Goal: Complete Application Form: Complete application form

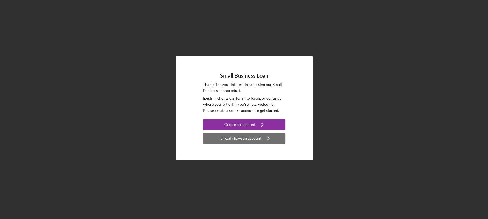
click at [246, 137] on div "I already have an account" at bounding box center [239, 138] width 43 height 11
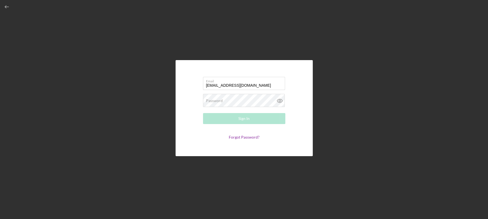
type input "[EMAIL_ADDRESS][DOMAIN_NAME]"
click at [110, 124] on div "Email [EMAIL_ADDRESS][DOMAIN_NAME] Password Required Sign In Forgot Password?" at bounding box center [244, 108] width 482 height 216
click at [216, 100] on label "Password" at bounding box center [214, 100] width 17 height 4
click at [239, 120] on div "Sign In" at bounding box center [243, 118] width 11 height 11
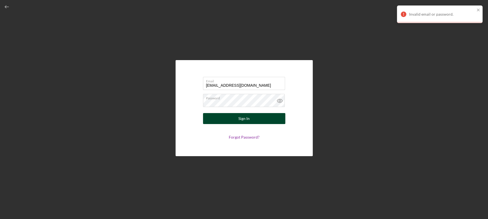
click at [244, 118] on div "Sign In" at bounding box center [243, 118] width 11 height 11
click at [247, 118] on div "Sign In" at bounding box center [243, 118] width 11 height 11
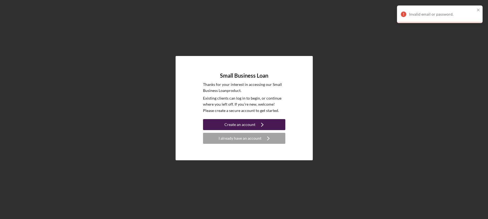
click at [254, 123] on div "Create an account" at bounding box center [239, 124] width 31 height 11
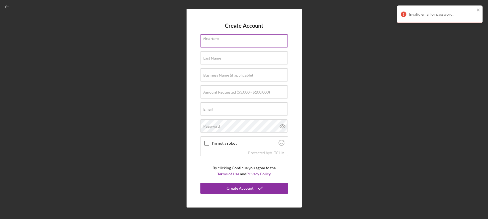
click at [218, 44] on input "First Name" at bounding box center [243, 40] width 87 height 13
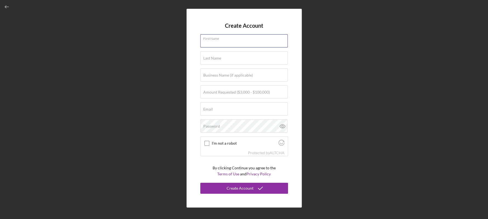
type input "[PERSON_NAME]"
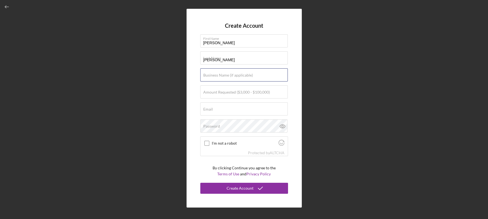
type input "ONE STOP P&C AGENCY"
type input "[EMAIL_ADDRESS][DOMAIN_NAME]"
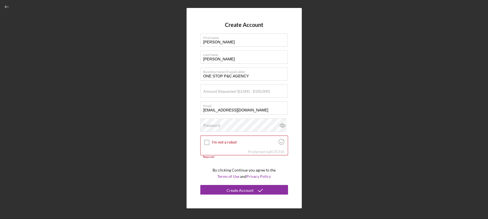
click at [328, 93] on div "Create Account First Name [PERSON_NAME] Last Name [PERSON_NAME] Business Name (…" at bounding box center [244, 108] width 482 height 216
click at [216, 124] on label "Password" at bounding box center [211, 125] width 17 height 4
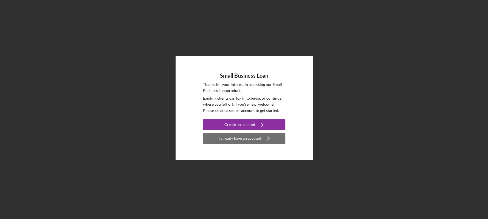
click at [251, 139] on div "I already have an account" at bounding box center [239, 138] width 43 height 11
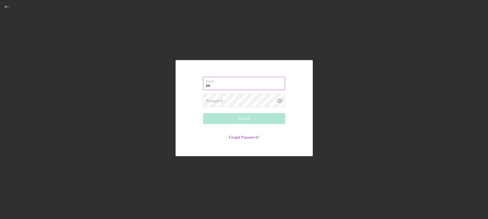
type input "p"
click at [246, 135] on form "Email [EMAIL_ADDRESS][DOMAIN_NAME] Password Required Sign In Forgot Password?" at bounding box center [244, 108] width 110 height 69
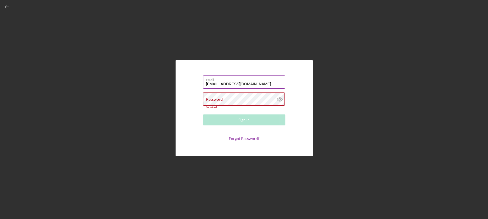
click at [255, 86] on input "[EMAIL_ADDRESS][DOMAIN_NAME]" at bounding box center [244, 81] width 82 height 13
type input "p"
type input "[EMAIL_ADDRESS][DOMAIN_NAME]"
click at [243, 138] on link "Forgot Password?" at bounding box center [244, 138] width 31 height 5
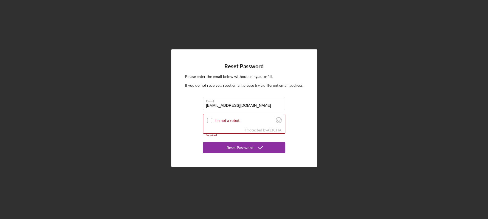
type input "[EMAIL_ADDRESS][DOMAIN_NAME]"
click at [391, 94] on div "Reset Password Please enter the email below without using auto-fill. If you do …" at bounding box center [244, 108] width 482 height 216
click at [209, 119] on input "I'm not a robot" at bounding box center [209, 120] width 5 height 5
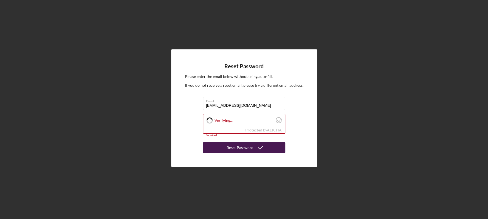
checkbox input "true"
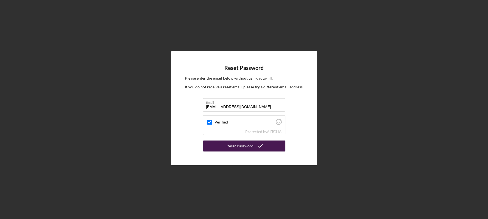
click at [240, 146] on div "Reset Password" at bounding box center [239, 145] width 27 height 11
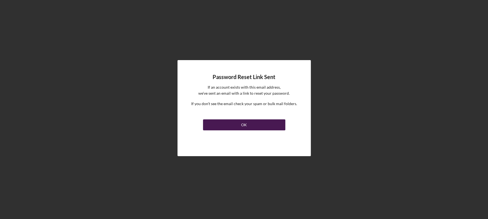
click at [241, 123] on button "OK" at bounding box center [244, 124] width 82 height 11
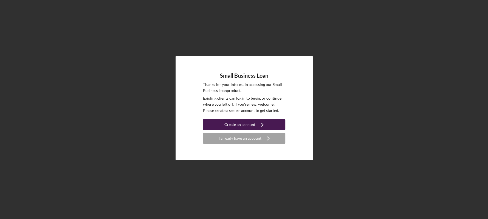
click at [240, 124] on div "Create an account" at bounding box center [239, 124] width 31 height 11
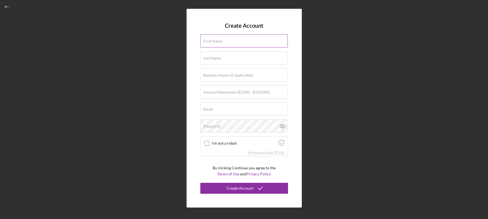
click at [221, 42] on label "First Name" at bounding box center [212, 41] width 19 height 4
click at [221, 42] on input "First Name" at bounding box center [243, 40] width 87 height 13
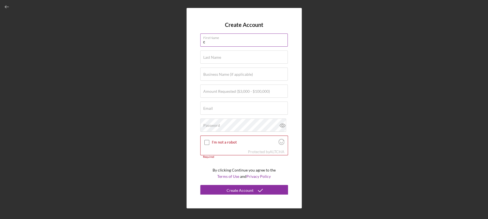
type input "[PERSON_NAME]"
type input "ONE STOP P&C AGENCY"
type input "[EMAIL_ADDRESS][DOMAIN_NAME]"
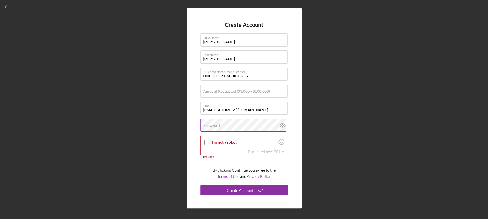
click at [216, 126] on label "Password" at bounding box center [211, 125] width 17 height 4
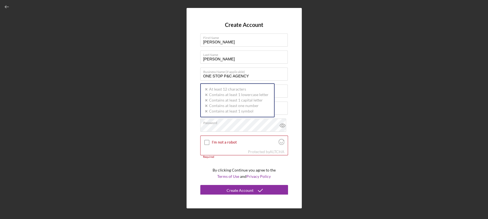
click at [333, 75] on div "Create Account First Name [PERSON_NAME] Last Name [PERSON_NAME] Business Name (…" at bounding box center [244, 108] width 482 height 216
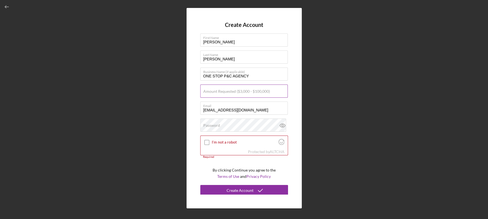
click at [222, 92] on label "Amount Requested ($3,000 - $100,000)" at bounding box center [236, 91] width 67 height 4
click at [222, 92] on input "Amount Requested ($3,000 - $100,000)" at bounding box center [243, 90] width 87 height 13
type input "$30,000"
click at [217, 127] on label "Password" at bounding box center [211, 125] width 17 height 4
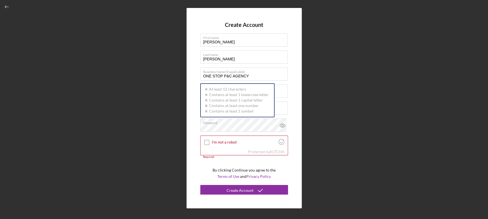
click at [385, 106] on div "Create Account First Name [PERSON_NAME] Last Name [PERSON_NAME] Business Name (…" at bounding box center [244, 108] width 482 height 216
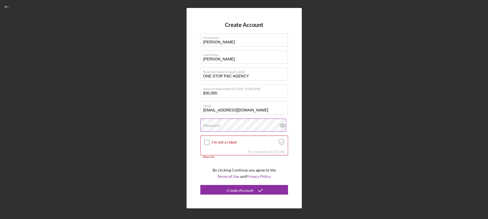
click at [210, 127] on label "Password" at bounding box center [211, 125] width 17 height 4
drag, startPoint x: 207, startPoint y: 141, endPoint x: 212, endPoint y: 149, distance: 8.7
click at [207, 141] on input "I'm not a robot" at bounding box center [206, 142] width 5 height 5
checkbox input "true"
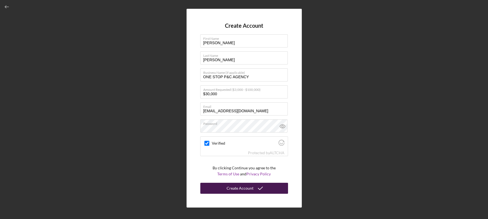
click at [240, 186] on div "Create Account" at bounding box center [239, 188] width 27 height 11
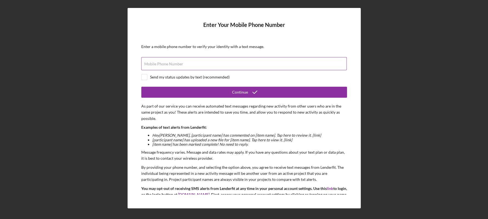
click at [150, 62] on label "Mobile Phone Number" at bounding box center [163, 64] width 39 height 4
click at [150, 62] on input "Mobile Phone Number" at bounding box center [243, 63] width 205 height 13
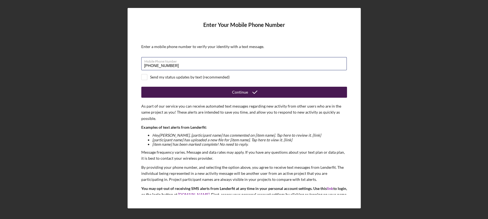
type input "[PHONE_NUMBER]"
click at [206, 89] on button "Continue" at bounding box center [244, 92] width 206 height 11
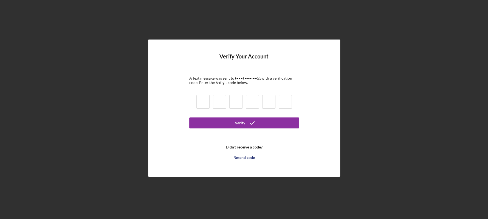
click at [202, 104] on input at bounding box center [202, 102] width 13 height 14
type input "7"
type input "6"
type input "3"
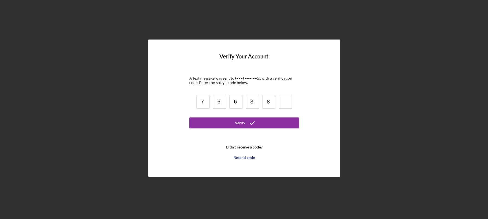
type input "8"
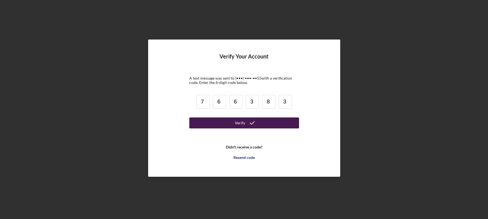
type input "3"
click at [237, 124] on div "Verify" at bounding box center [240, 122] width 10 height 11
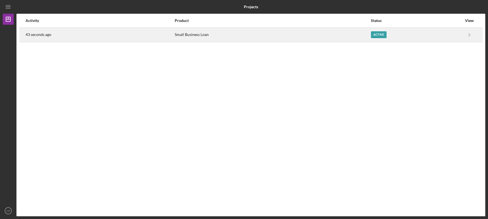
click at [381, 33] on div "Active" at bounding box center [379, 34] width 16 height 7
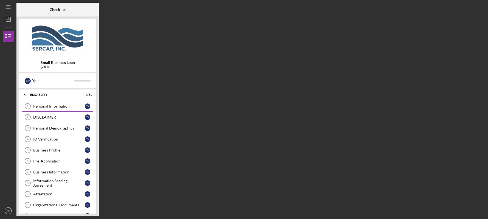
click at [65, 104] on div "Personal Information" at bounding box center [59, 106] width 52 height 4
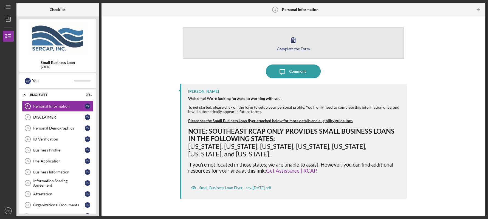
click at [298, 48] on div "Complete the Form" at bounding box center [293, 49] width 33 height 4
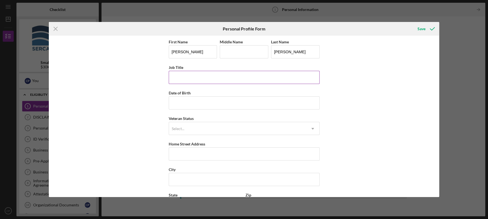
click at [183, 75] on input "Job Title" at bounding box center [244, 77] width 151 height 13
type input "Owner"
click at [185, 104] on input "Date of Birth" at bounding box center [244, 102] width 151 height 13
type input "[DATE]"
click at [189, 126] on div "Select..." at bounding box center [237, 128] width 137 height 13
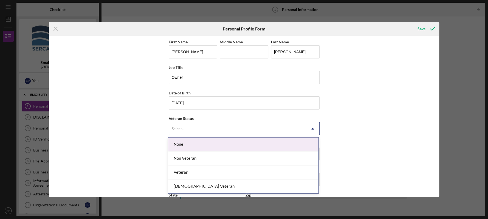
click at [198, 148] on div "None" at bounding box center [243, 144] width 150 height 14
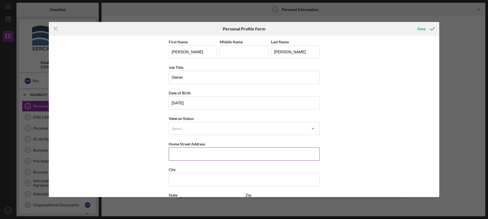
click at [187, 157] on input "Home Street Address" at bounding box center [244, 153] width 151 height 13
type input "[STREET_ADDRESS]"
click at [191, 177] on input "City" at bounding box center [244, 179] width 151 height 13
type input "[GEOGRAPHIC_DATA]"
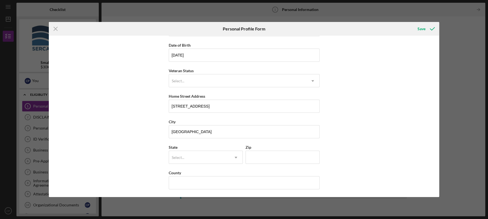
click at [184, 147] on div "State Select... Icon/Dropdown Arrow" at bounding box center [206, 154] width 74 height 20
click at [183, 155] on div "Select..." at bounding box center [178, 157] width 14 height 4
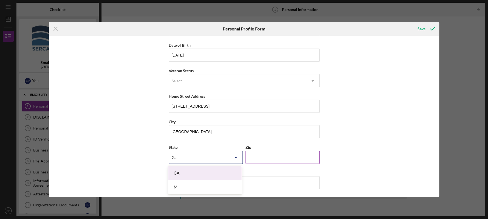
type input "Ga"
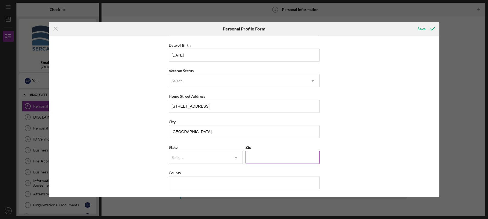
click at [255, 160] on input "Zip" at bounding box center [282, 156] width 74 height 13
type input "30434"
click at [187, 185] on input "County" at bounding box center [244, 182] width 151 height 13
type input "[PERSON_NAME]"
click at [424, 31] on div "Save" at bounding box center [421, 28] width 8 height 11
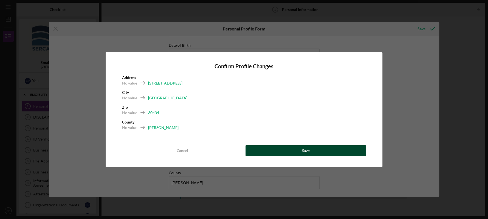
click at [300, 150] on button "Save" at bounding box center [305, 150] width 121 height 11
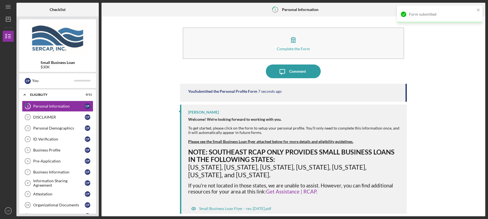
click at [420, 14] on div "Form submitted" at bounding box center [442, 14] width 66 height 4
click at [480, 211] on div "Complete the Form Form Icon/Message Comment You Submitted the Personal Profile …" at bounding box center [293, 116] width 378 height 194
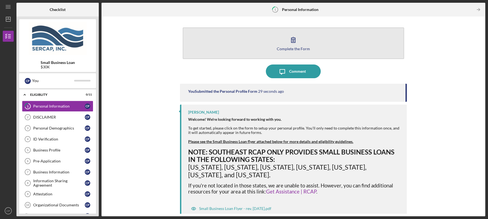
click at [293, 44] on icon "button" at bounding box center [293, 40] width 14 height 14
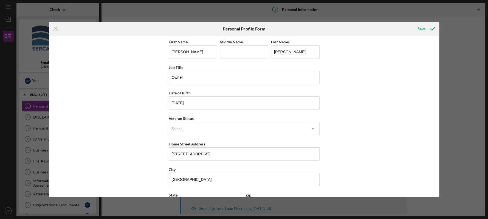
scroll to position [48, 0]
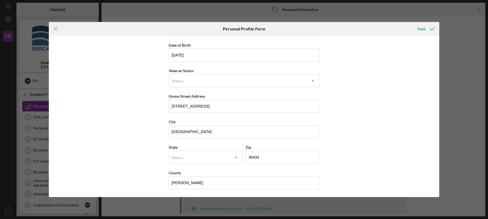
click at [437, 196] on div "First Name [PERSON_NAME] Middle Name Last Name [PERSON_NAME] Job Title Owner Da…" at bounding box center [244, 116] width 390 height 161
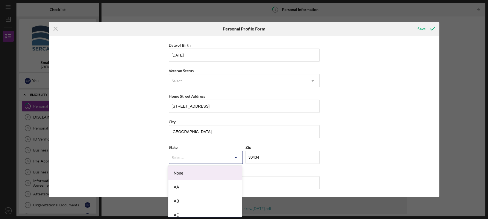
click at [235, 157] on use at bounding box center [235, 157] width 3 height 2
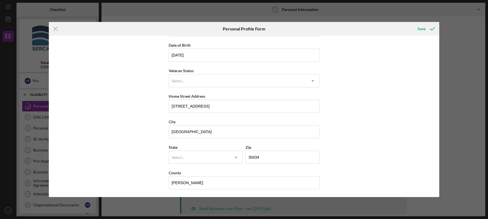
click at [408, 116] on div "First Name [PERSON_NAME] Middle Name Last Name [PERSON_NAME] Job Title Owner Da…" at bounding box center [244, 116] width 390 height 161
click at [419, 28] on div "Save" at bounding box center [421, 28] width 8 height 11
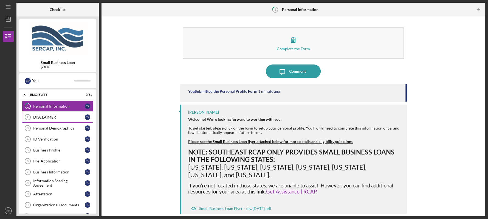
click at [41, 116] on div "DISCLAIMER" at bounding box center [59, 117] width 52 height 4
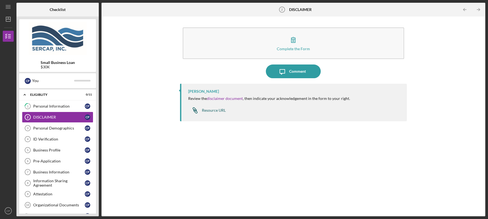
click at [215, 110] on div "Resource URL" at bounding box center [214, 110] width 24 height 4
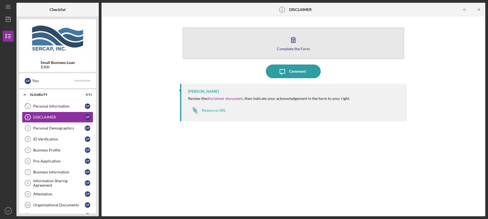
click at [291, 49] on div "Complete the Form" at bounding box center [293, 49] width 33 height 4
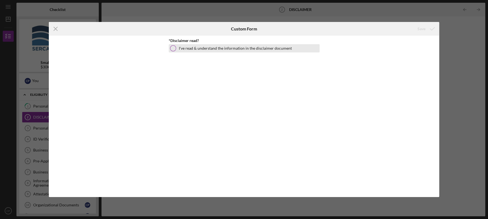
click at [175, 48] on div at bounding box center [173, 48] width 6 height 6
click at [422, 29] on div "Save" at bounding box center [421, 28] width 8 height 11
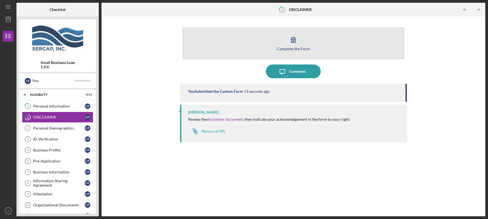
click at [293, 47] on div "Complete the Form" at bounding box center [293, 49] width 33 height 4
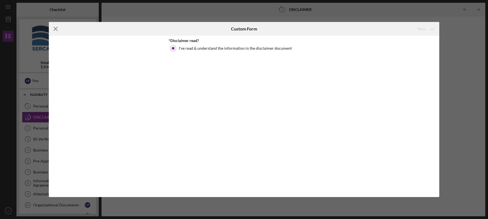
click at [55, 29] on icon "Icon/Menu Close" at bounding box center [56, 29] width 14 height 14
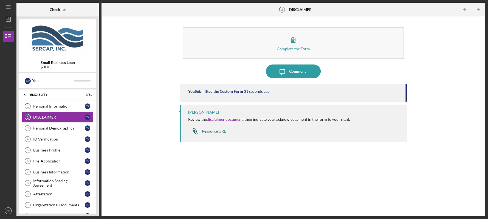
click at [212, 131] on div "Resource URL" at bounding box center [214, 131] width 24 height 4
click at [63, 126] on div "Personal Demographics" at bounding box center [59, 128] width 52 height 4
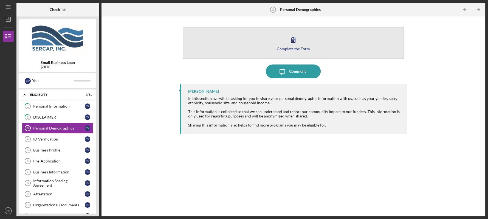
click at [298, 47] on div "Complete the Form" at bounding box center [293, 49] width 33 height 4
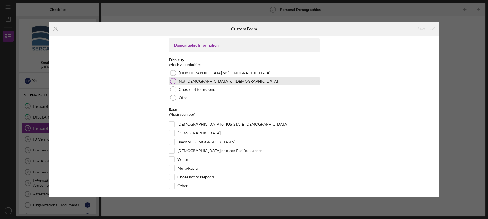
click at [171, 81] on div at bounding box center [173, 81] width 6 height 6
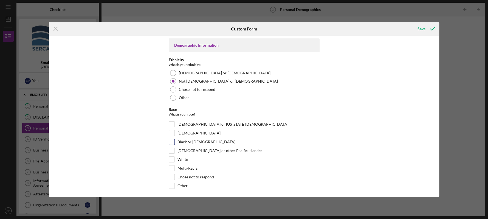
click at [172, 141] on input "Black or [DEMOGRAPHIC_DATA]" at bounding box center [171, 141] width 5 height 5
checkbox input "true"
click at [436, 159] on div "Demographic Information Ethnicity What is your ethnicity? [DEMOGRAPHIC_DATA] or…" at bounding box center [244, 116] width 390 height 161
click at [437, 133] on div "Demographic Information Ethnicity What is your ethnicity? [DEMOGRAPHIC_DATA] or…" at bounding box center [244, 116] width 390 height 161
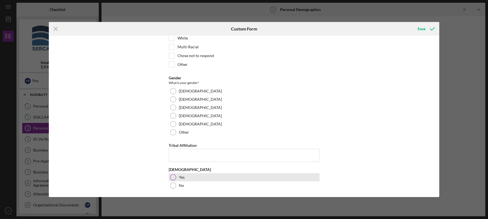
click at [173, 176] on div at bounding box center [173, 177] width 6 height 6
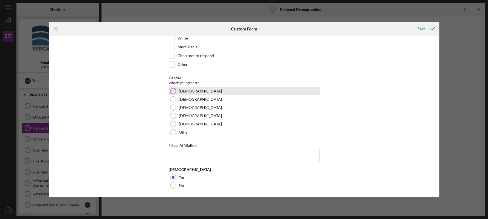
click at [173, 92] on div at bounding box center [173, 91] width 6 height 6
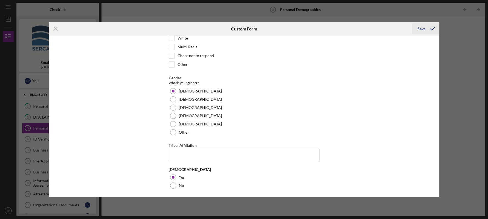
click at [420, 29] on div "Save" at bounding box center [421, 28] width 8 height 11
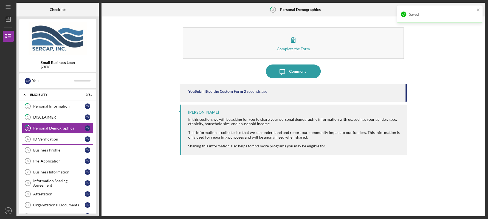
click at [42, 137] on div "ID Verification" at bounding box center [59, 139] width 52 height 4
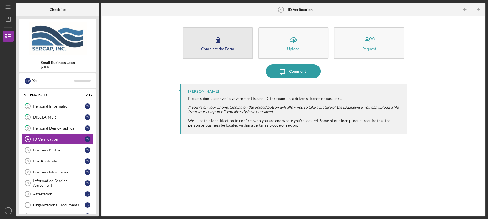
click at [223, 44] on icon "button" at bounding box center [218, 40] width 14 height 14
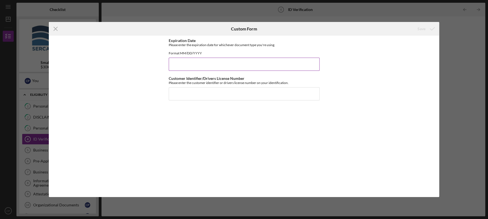
click at [186, 71] on input "Expiration Date" at bounding box center [244, 64] width 151 height 13
type input "[DATE]"
click at [207, 96] on input "Customer Identifier/Drivers License Number" at bounding box center [244, 93] width 151 height 13
type input "023598113"
click at [421, 28] on div "Save" at bounding box center [421, 28] width 8 height 11
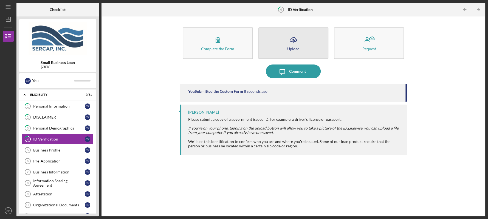
click at [297, 47] on div "Upload" at bounding box center [293, 49] width 12 height 4
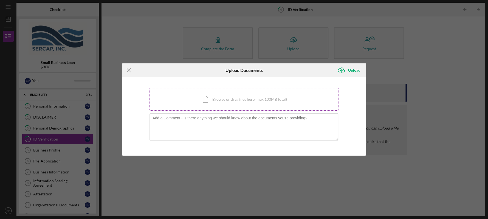
click at [220, 99] on div "Icon/Document Browse or drag files here (max 100MB total) Tap to choose files o…" at bounding box center [243, 99] width 189 height 22
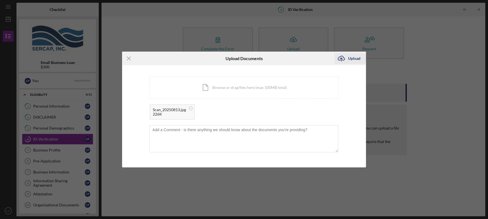
click at [355, 57] on div "Upload" at bounding box center [354, 58] width 12 height 11
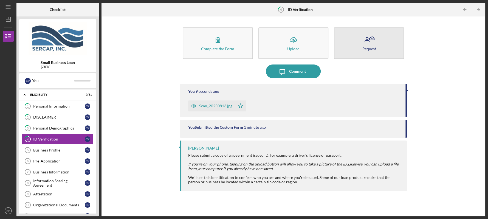
click at [371, 45] on icon "button" at bounding box center [369, 40] width 14 height 14
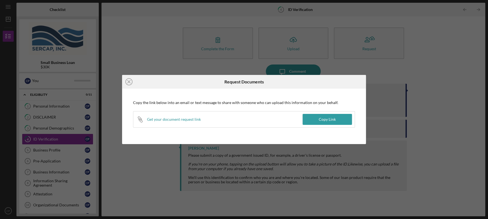
click at [399, 63] on div "Icon/Close Request Documents Copy the link below into an email or text message …" at bounding box center [244, 109] width 488 height 219
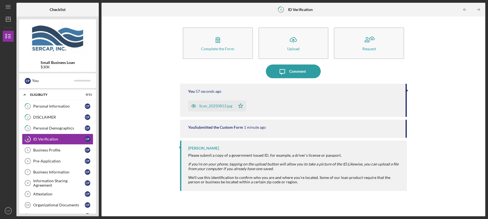
click at [406, 145] on div "[PERSON_NAME] Please submit a copy of a government issued ID, for example, a dr…" at bounding box center [293, 165] width 227 height 50
click at [406, 140] on div "[PERSON_NAME] Please submit a copy of a government issued ID, for example, a dr…" at bounding box center [293, 165] width 227 height 50
click at [57, 148] on div "Business Profile" at bounding box center [59, 150] width 52 height 4
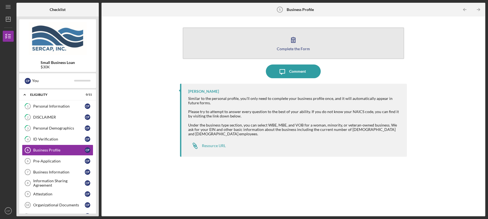
click at [290, 49] on div "Complete the Form" at bounding box center [293, 49] width 33 height 4
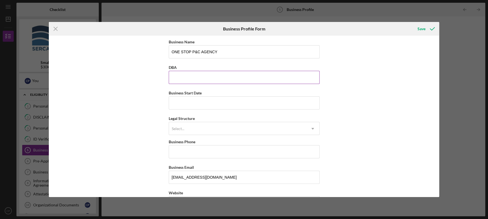
click at [199, 77] on input "DBA" at bounding box center [244, 77] width 151 height 13
click at [192, 104] on input "Business Start Date" at bounding box center [244, 102] width 151 height 13
type input "[DATE]"
click at [221, 129] on div "Select..." at bounding box center [237, 128] width 137 height 13
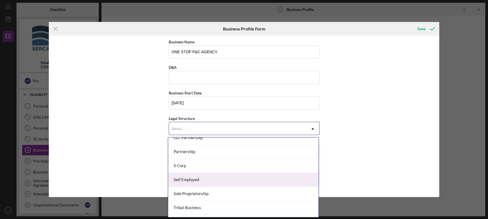
scroll to position [120, 0]
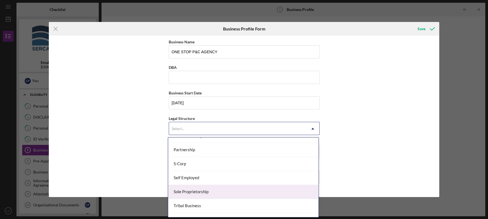
click at [208, 189] on div "Sole Proprietorship" at bounding box center [243, 192] width 150 height 14
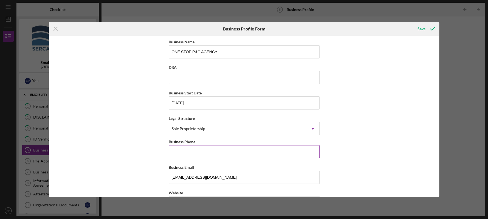
click at [192, 152] on input "Business Phone" at bounding box center [244, 151] width 151 height 13
type input "[PHONE_NUMBER]"
click at [436, 195] on div "Business Name ONE STOP P&C AGENCY DBA Business Start Date [DATE] Legal Structur…" at bounding box center [244, 116] width 390 height 161
click at [436, 191] on div "Business Name ONE STOP P&C AGENCY DBA Business Start Date [DATE] Legal Structur…" at bounding box center [244, 116] width 390 height 161
click at [420, 29] on div "Save" at bounding box center [421, 28] width 8 height 11
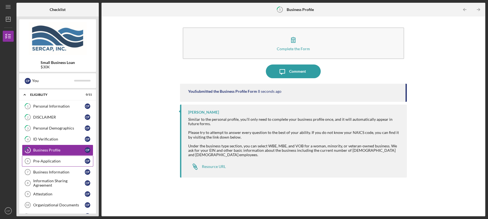
click at [49, 161] on div "Pre-Application" at bounding box center [59, 161] width 52 height 4
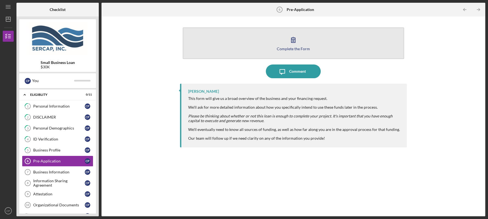
click at [291, 50] on button "Complete the Form Form" at bounding box center [293, 43] width 221 height 32
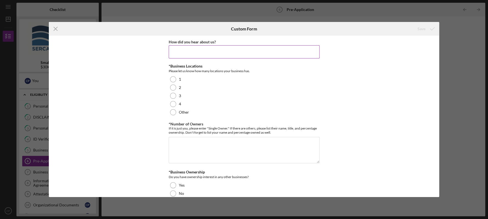
click at [183, 52] on input "How did you hear about us?" at bounding box center [244, 51] width 151 height 13
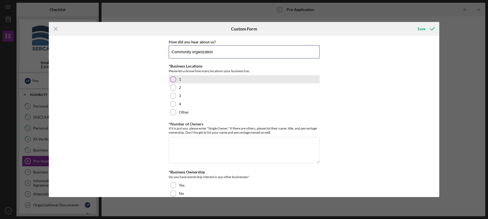
type input "Community organization"
click at [174, 81] on div at bounding box center [173, 79] width 6 height 6
click at [189, 141] on textarea "*Number of Owners" at bounding box center [244, 150] width 151 height 26
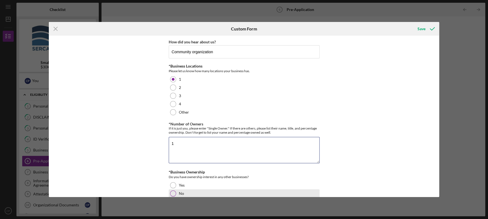
type textarea "1"
click at [173, 193] on div at bounding box center [173, 193] width 6 height 6
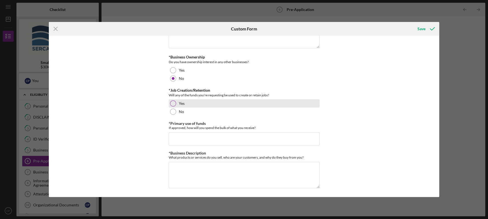
click at [173, 104] on div at bounding box center [173, 103] width 6 height 6
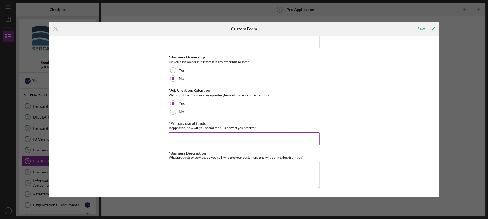
click at [182, 141] on input "*Primary use of funds" at bounding box center [244, 138] width 151 height 13
click at [236, 139] on input "I intend to use the loan to update office Business" at bounding box center [244, 138] width 151 height 13
click at [228, 139] on input "I intend to use the loan to update office Business" at bounding box center [244, 138] width 151 height 13
click at [262, 139] on input "I intend to use the loan to update my office Business" at bounding box center [244, 138] width 151 height 13
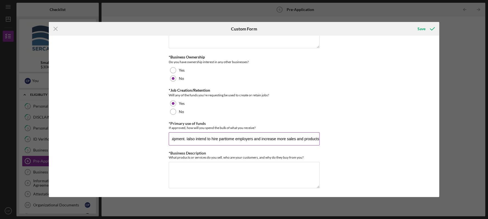
click at [412, 23] on button "Save" at bounding box center [425, 28] width 27 height 11
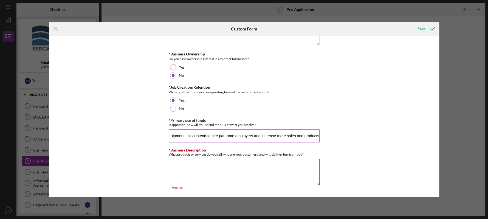
click at [317, 136] on input "I intend to use the loan to update my office with updated computers and on line…" at bounding box center [244, 135] width 151 height 13
type input "I intend to use the loan to update my office with updated computers and on line…"
click at [187, 170] on textarea "*Business Description" at bounding box center [244, 172] width 151 height 26
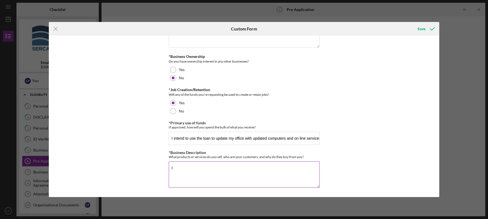
scroll to position [115, 0]
click at [207, 169] on textarea "I sell Lie insurance, auto home Business and" at bounding box center [244, 175] width 151 height 26
click at [212, 169] on textarea "I sell Lie insurance, Auto home Business and" at bounding box center [244, 175] width 151 height 26
click at [225, 169] on textarea "I sell Lie insurance, Auto, home Business and" at bounding box center [244, 175] width 151 height 26
click at [218, 169] on textarea "I sell Lie insurance, Auto, home Business and" at bounding box center [244, 175] width 151 height 26
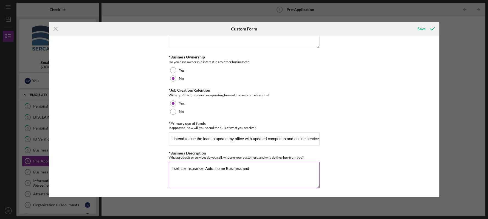
click at [217, 169] on textarea "I sell Lie insurance, Auto, home Business and" at bounding box center [244, 175] width 151 height 26
click at [213, 169] on textarea "I sell Lie insurance, Auto,Home Business and" at bounding box center [244, 175] width 151 height 26
click at [212, 169] on textarea "I sell Lie insurance, Auto Home Business and" at bounding box center [244, 175] width 151 height 26
click at [253, 169] on textarea "I sell Lie insurance, Auto, Home Business and" at bounding box center [244, 175] width 151 height 26
click at [224, 168] on textarea "I sell Lie insurance, Auto, Home Business" at bounding box center [244, 175] width 151 height 26
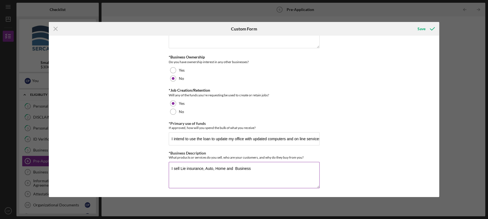
click at [183, 169] on textarea "I sell Lie insurance, Auto, Home and Business" at bounding box center [244, 175] width 151 height 26
click at [204, 168] on textarea "I sell Life insurance, Auto, Home and Business" at bounding box center [244, 175] width 151 height 26
click at [237, 168] on textarea "I sell Life, , Auto, Home and Business" at bounding box center [244, 175] width 151 height 26
type textarea "I sell Life, , Auto, Home and Business insurance."
click at [317, 138] on input "I intend to use the loan to update my office with updated computers and on line…" at bounding box center [244, 138] width 151 height 13
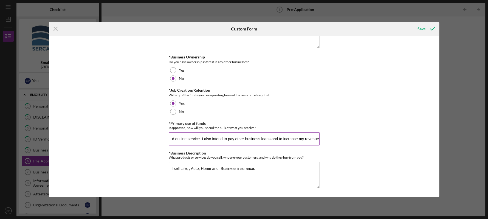
scroll to position [0, 120]
type input "I intend to use the loan to update my office with updated computers and on line…"
click at [253, 169] on textarea "I sell Life, , Auto, Home and Business insurance." at bounding box center [244, 175] width 151 height 26
click at [189, 169] on textarea "I sell Life, , Auto, Home and Business insurance." at bounding box center [244, 175] width 151 height 26
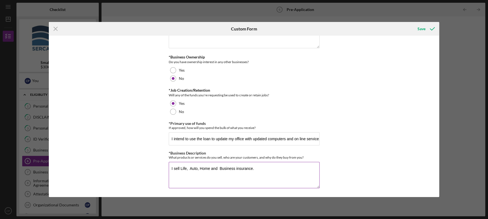
click at [253, 168] on textarea "I sell Life, Auto, Home and Business insurance." at bounding box center [244, 175] width 151 height 26
click at [180, 173] on textarea "I sell Life, Auto, Home and Business insurance. I also provide other services i…" at bounding box center [244, 175] width 151 height 26
click at [225, 173] on textarea "I sell Life, Auto, Home and Business insurance. I also provide other services i…" at bounding box center [244, 175] width 151 height 26
click at [216, 173] on textarea "I sell Life, Auto, Home and Business insurance. I also provide other services i…" at bounding box center [244, 175] width 151 height 26
click at [225, 173] on textarea "I sell Life, Auto, Home and Business insurance. I also provide other services i…" at bounding box center [244, 175] width 151 height 26
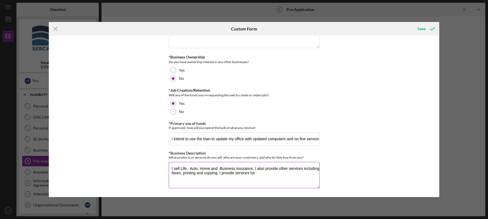
click at [254, 173] on textarea "I sell Life, Auto, Home and Business insurance. I also provide other services i…" at bounding box center [244, 175] width 151 height 26
click at [220, 172] on textarea "I sell Life, Auto, Home and Business insurance. I also provide other services i…" at bounding box center [244, 175] width 151 height 26
click at [293, 174] on textarea "I sell Life, Auto, Home and Business insurance. I also provide other services i…" at bounding box center [244, 175] width 151 height 26
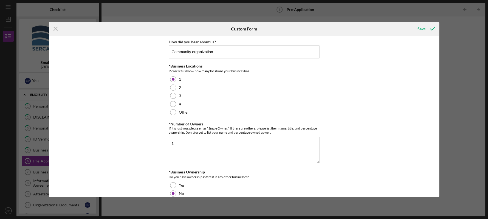
scroll to position [115, 0]
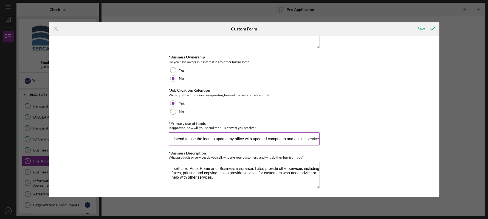
click at [317, 139] on input "I intend to use the loan to update my office with updated computers and on line…" at bounding box center [244, 138] width 151 height 13
click at [169, 139] on input "I intend to use the loan to update my office with updated computers and on line…" at bounding box center [244, 138] width 151 height 13
drag, startPoint x: 170, startPoint y: 138, endPoint x: 317, endPoint y: 141, distance: 146.9
click at [317, 141] on input "I intend to use the loan to update my office with updated computers and on line…" at bounding box center [244, 138] width 151 height 13
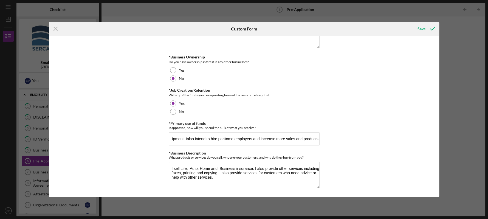
scroll to position [0, 0]
click at [370, 93] on div "How did you hear about us? Community organization *Business Locations Please le…" at bounding box center [244, 116] width 390 height 161
click at [210, 167] on textarea "I sell Life, Auto, Home and Business insurance. I also provide other services i…" at bounding box center [244, 175] width 151 height 26
click at [208, 168] on textarea "I sell Life, Auto, Home Health and Business insurance. I also provide other ser…" at bounding box center [244, 175] width 151 height 26
type textarea "I sell Life, Auto, Home, Health and Business insurance. I also provide other se…"
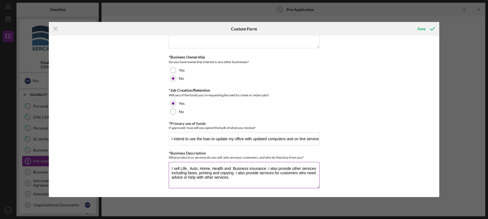
click at [234, 178] on textarea "I sell Life, Auto, Home, Health and Business insurance. I also provide other se…" at bounding box center [244, 175] width 151 height 26
